Goal: Check status: Check status

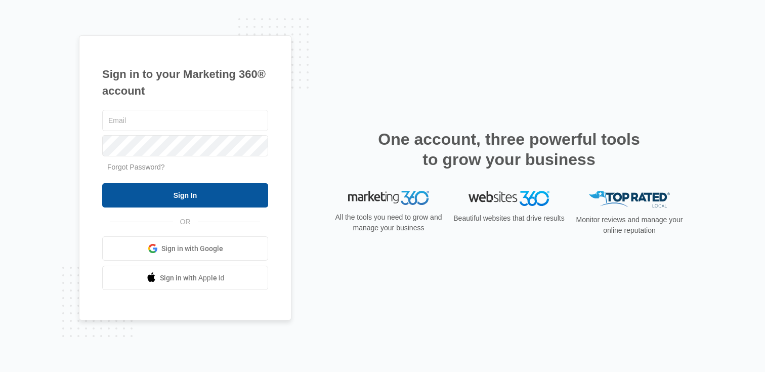
type input "[PERSON_NAME][EMAIL_ADDRESS][PERSON_NAME][DOMAIN_NAME]"
click at [180, 200] on input "Sign In" at bounding box center [185, 195] width 166 height 24
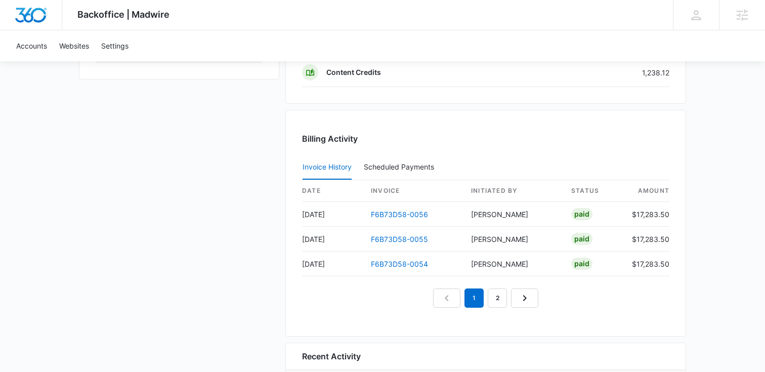
scroll to position [989, 0]
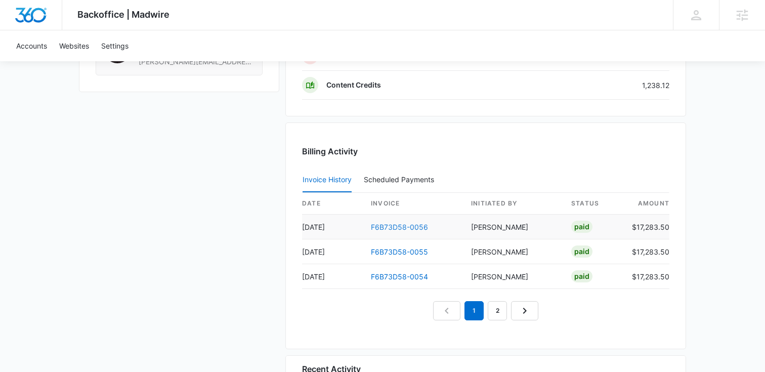
click at [399, 227] on link "F6B73D58-0056" at bounding box center [399, 227] width 57 height 9
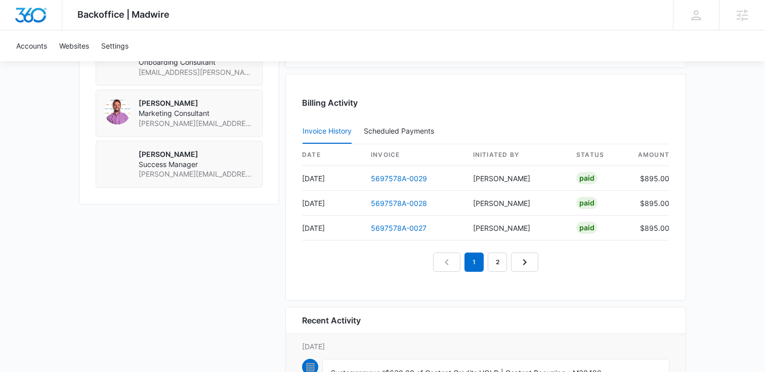
scroll to position [909, 0]
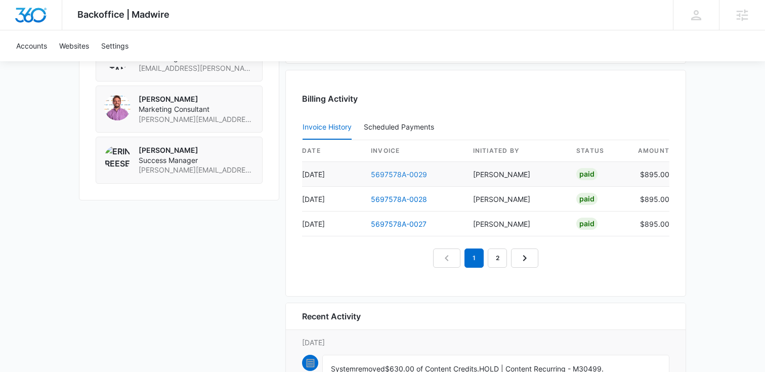
click at [411, 170] on link "5697578A-0029" at bounding box center [399, 174] width 56 height 9
